Goal: Navigation & Orientation: Find specific page/section

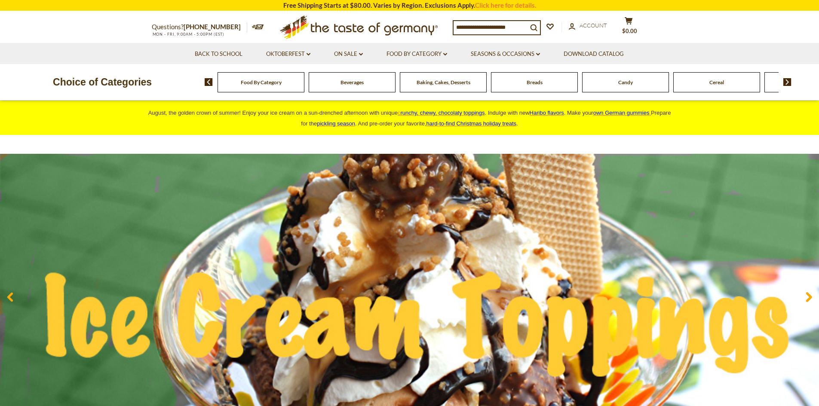
scroll to position [43, 0]
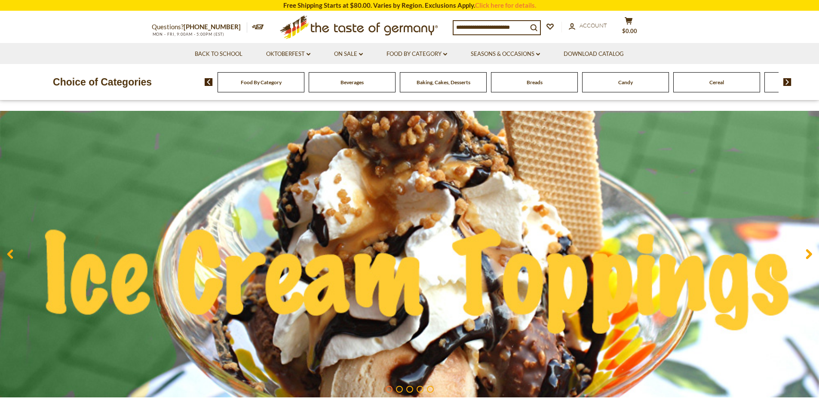
click at [423, 81] on span "Baking, Cakes, Desserts" at bounding box center [444, 82] width 54 height 6
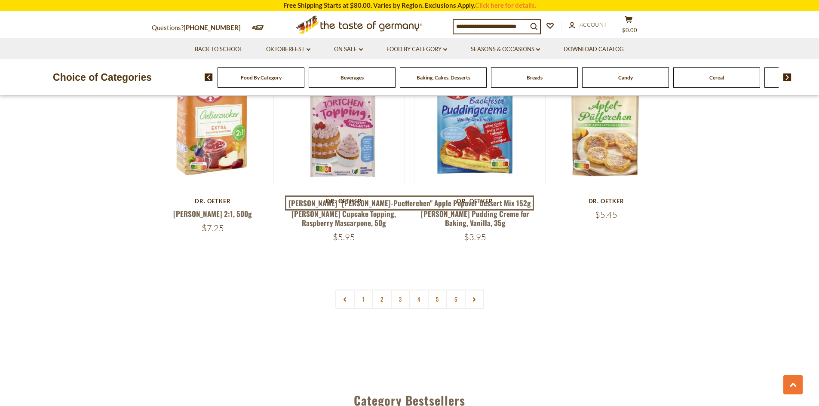
scroll to position [2064, 0]
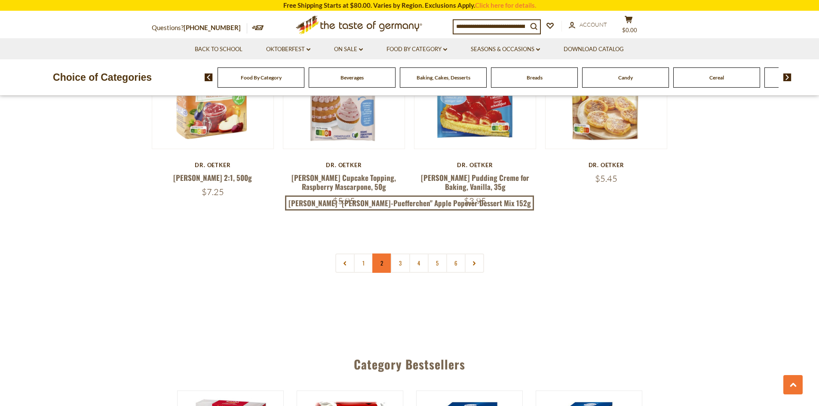
click at [386, 254] on link "2" at bounding box center [381, 263] width 19 height 19
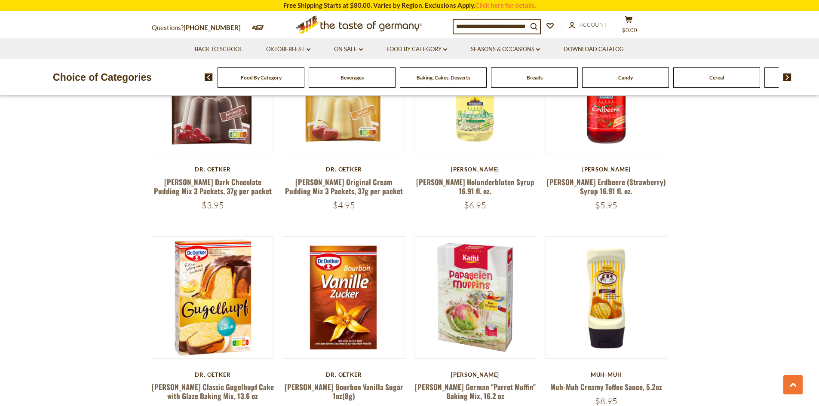
scroll to position [361, 0]
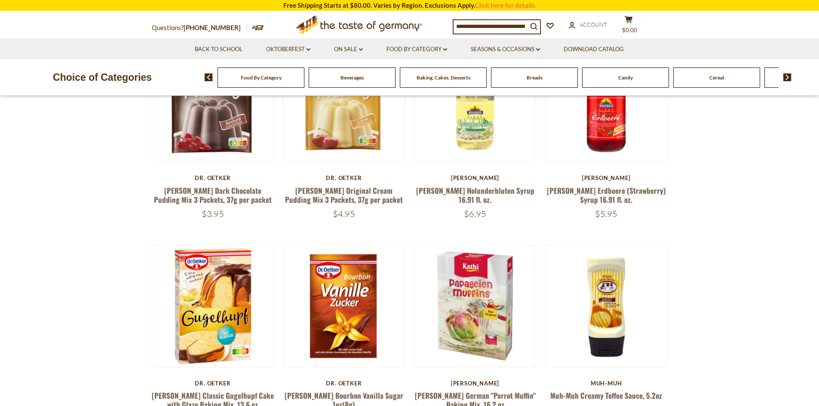
click at [790, 78] on img at bounding box center [787, 78] width 8 height 8
click at [787, 75] on img at bounding box center [787, 78] width 8 height 8
click at [655, 80] on span "Chocolate & Marzipan" at bounding box center [648, 77] width 51 height 6
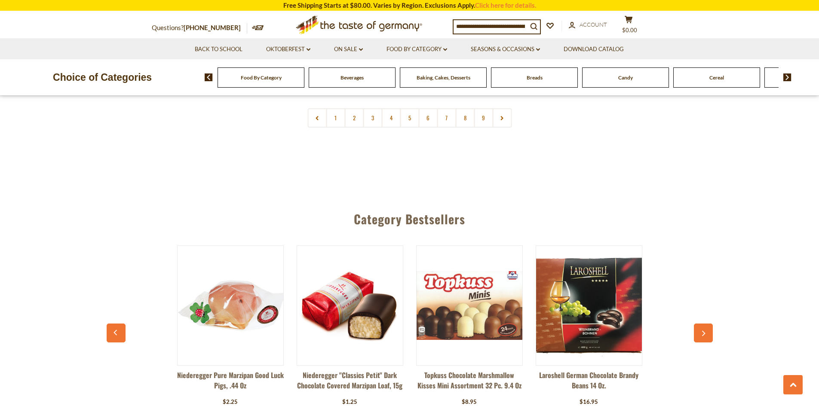
scroll to position [2322, 0]
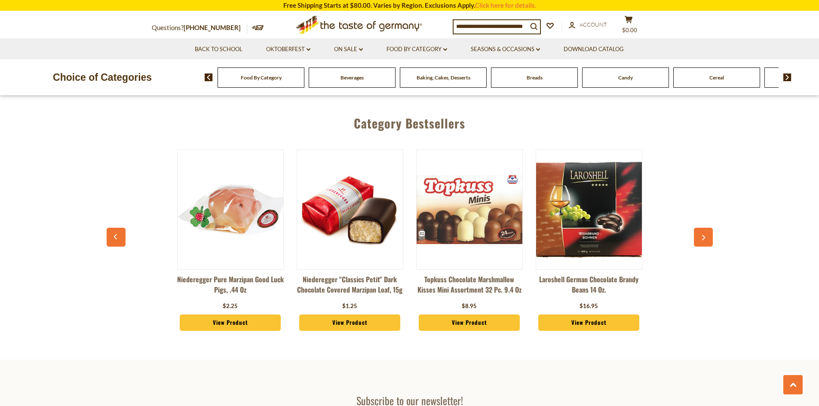
click at [785, 79] on img at bounding box center [787, 78] width 8 height 8
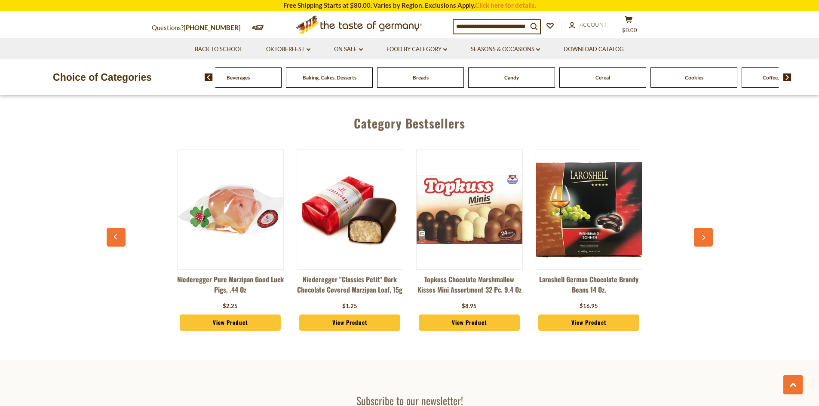
click at [785, 80] on img at bounding box center [787, 78] width 8 height 8
click at [785, 77] on img at bounding box center [787, 78] width 8 height 8
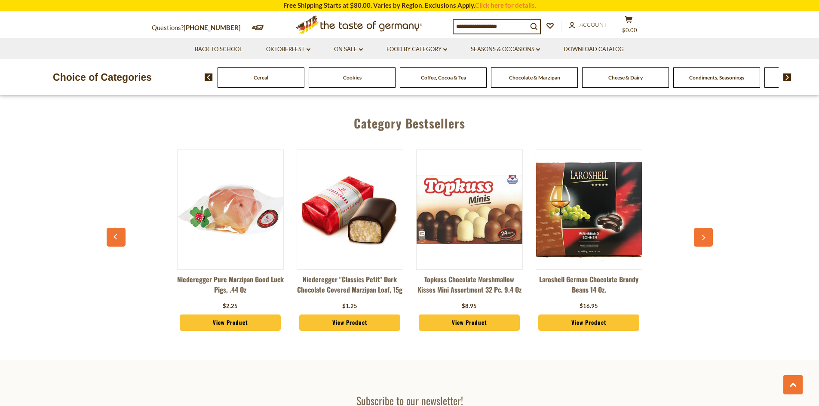
click at [785, 77] on img at bounding box center [787, 78] width 8 height 8
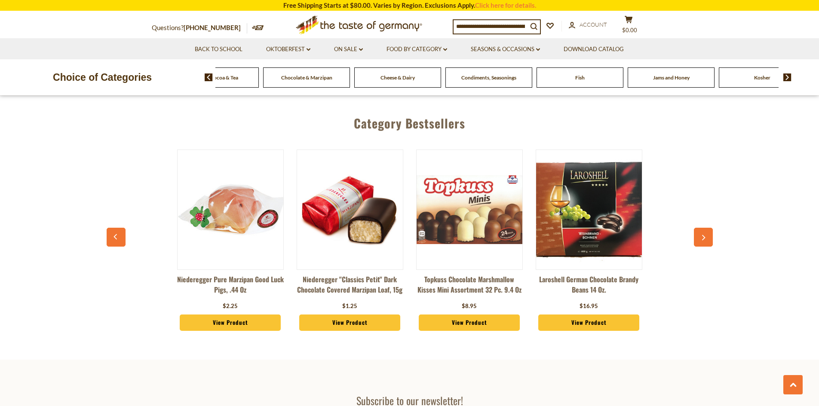
click at [785, 77] on img at bounding box center [787, 78] width 8 height 8
click at [393, 79] on span "Condiments, Seasonings" at bounding box center [375, 77] width 55 height 6
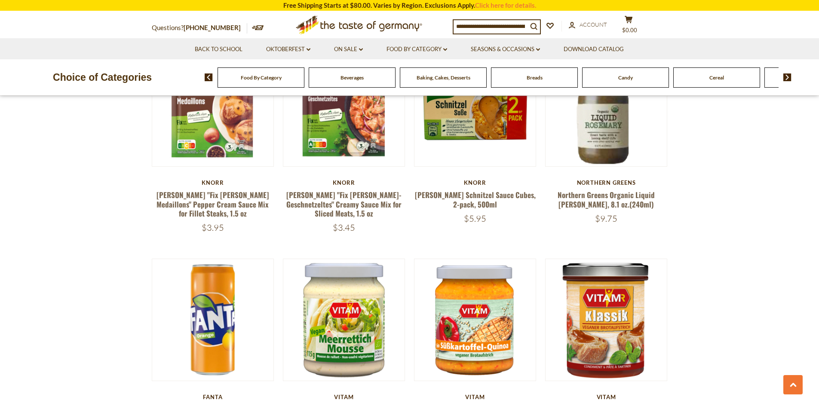
scroll to position [1161, 0]
